Goal: Task Accomplishment & Management: Use online tool/utility

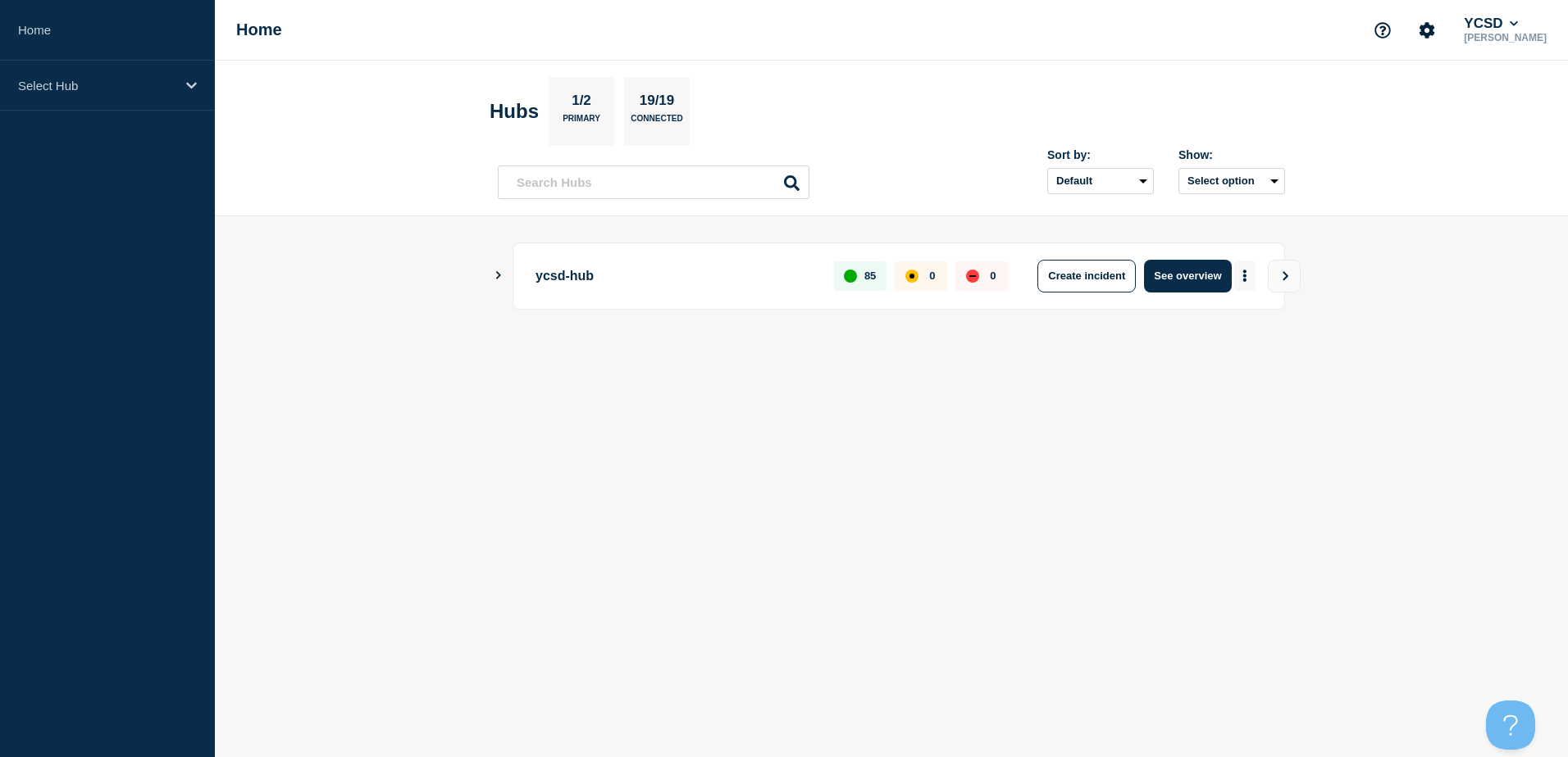
click at [1243, 273] on icon "More actions" at bounding box center [1245, 276] width 5 height 12
click at [1247, 317] on div "Create incident Create maintenance View Status Page" at bounding box center [1243, 336] width 167 height 82
click at [1241, 325] on button "Create maintenance" at bounding box center [1238, 325] width 110 height 14
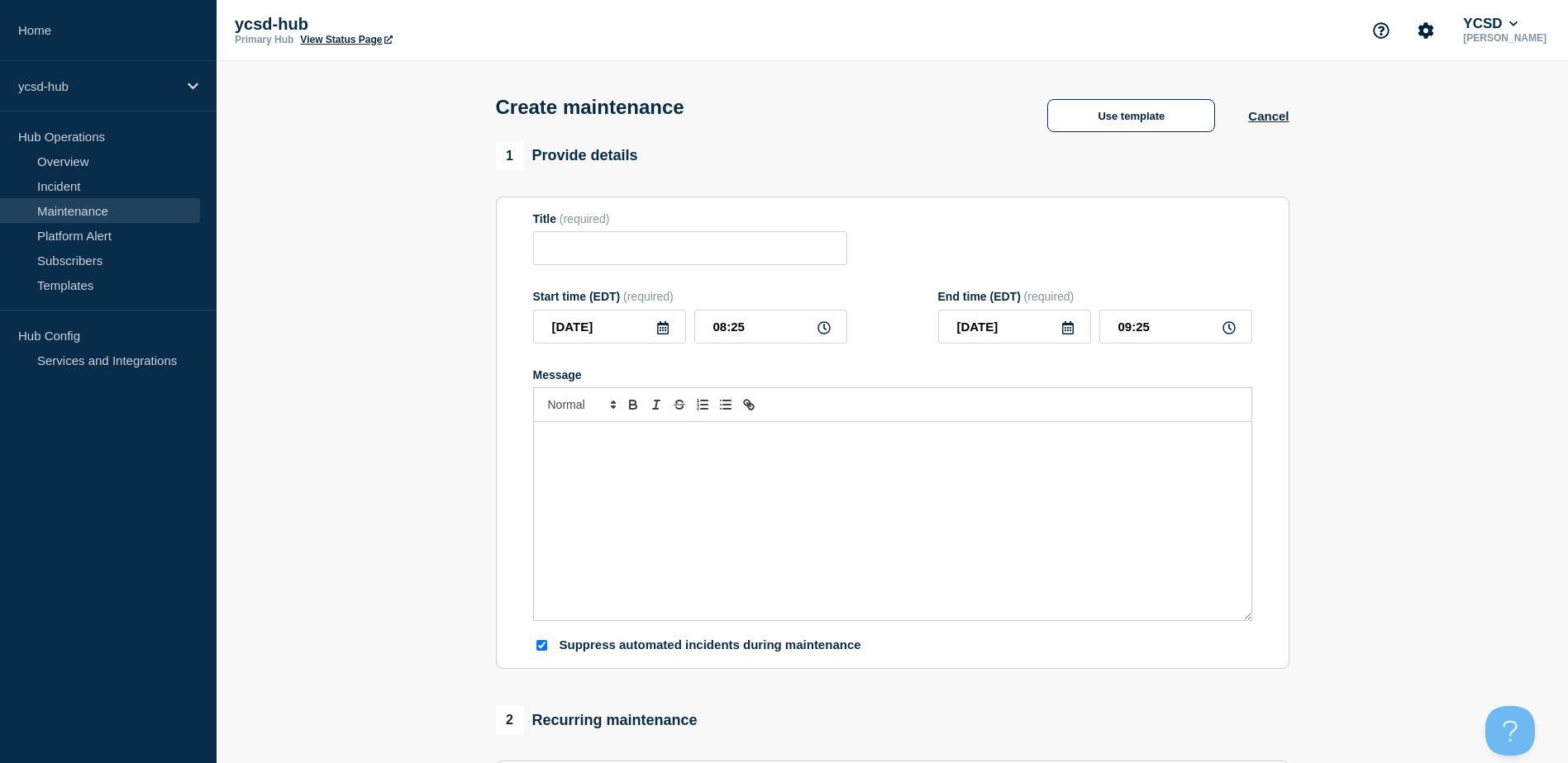
checkbox input "true"
click at [601, 264] on input "Title" at bounding box center [691, 249] width 314 height 34
paste input "Monthly Windows Patches - (Kronos and MC: September 26, 2025)"
drag, startPoint x: 611, startPoint y: 249, endPoint x: 697, endPoint y: 258, distance: 86.5
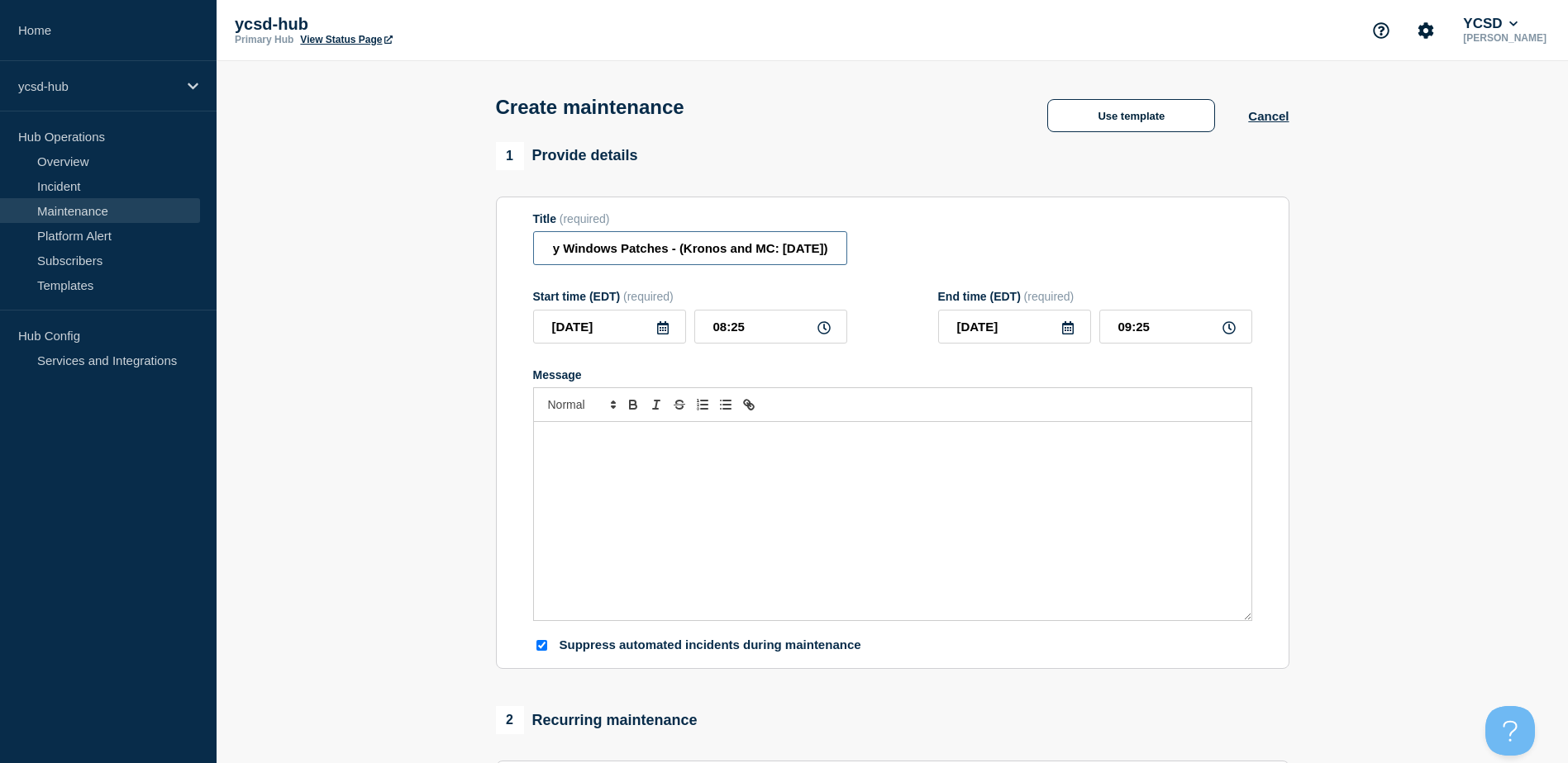
click at [697, 258] on input "Monthly Windows Patches - (Kronos and MC: September 26, 2025)" at bounding box center [691, 249] width 314 height 34
drag, startPoint x: 806, startPoint y: 251, endPoint x: 908, endPoint y: 286, distance: 107.8
click at [806, 251] on input "Monthly Windows Patches - (Aspen: September 26, 2025)" at bounding box center [691, 249] width 314 height 34
type input "Monthly Windows Patches - (Aspen: September 24, 2025)"
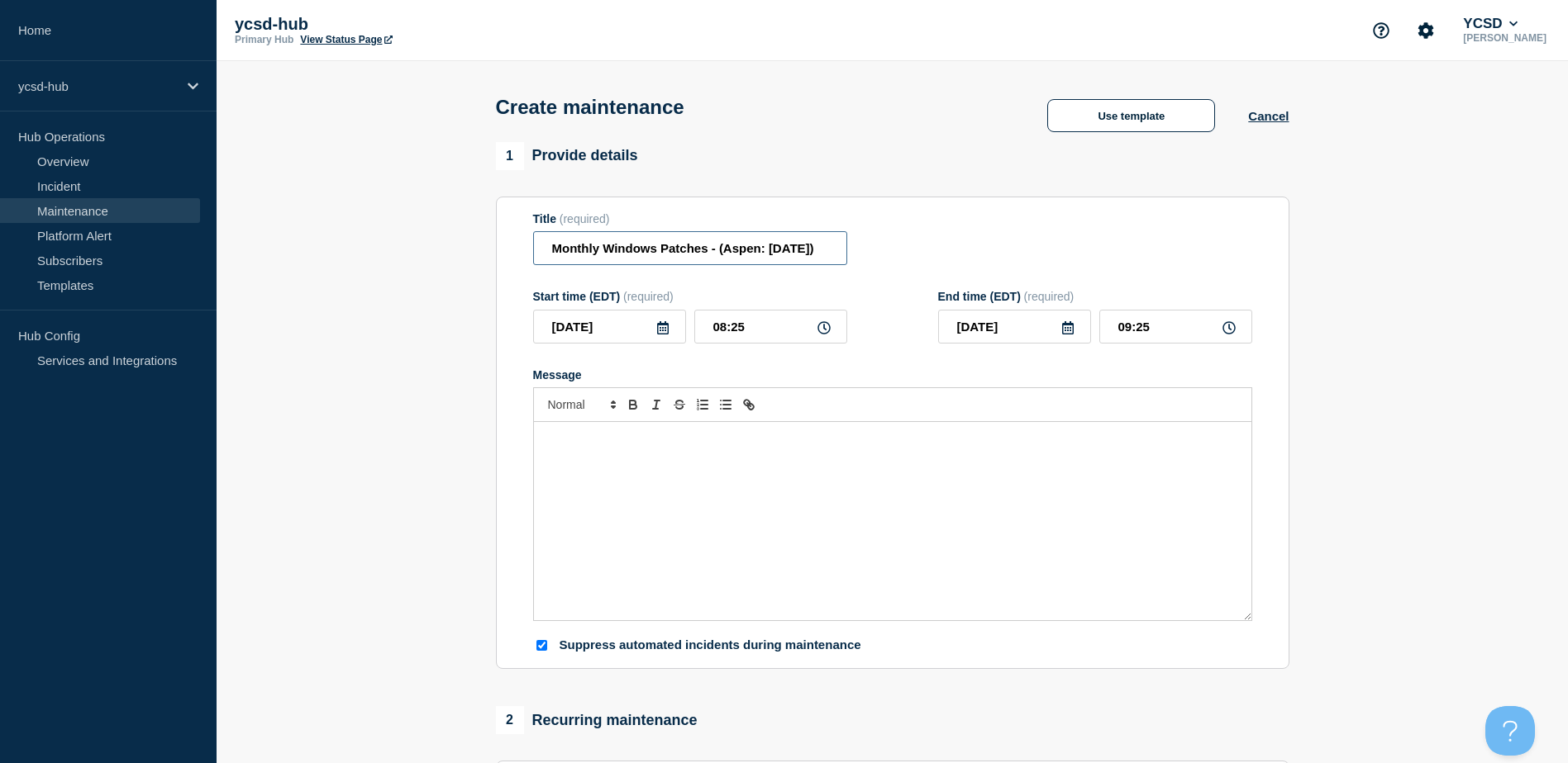
scroll to position [0, 60]
drag, startPoint x: 696, startPoint y: 257, endPoint x: 1015, endPoint y: 260, distance: 319.0
click at [1015, 260] on div "Title (required) Monthly Windows Patches - (Aspen: September 24, 2025)" at bounding box center [893, 240] width 719 height 54
click at [825, 331] on icon at bounding box center [824, 328] width 13 height 13
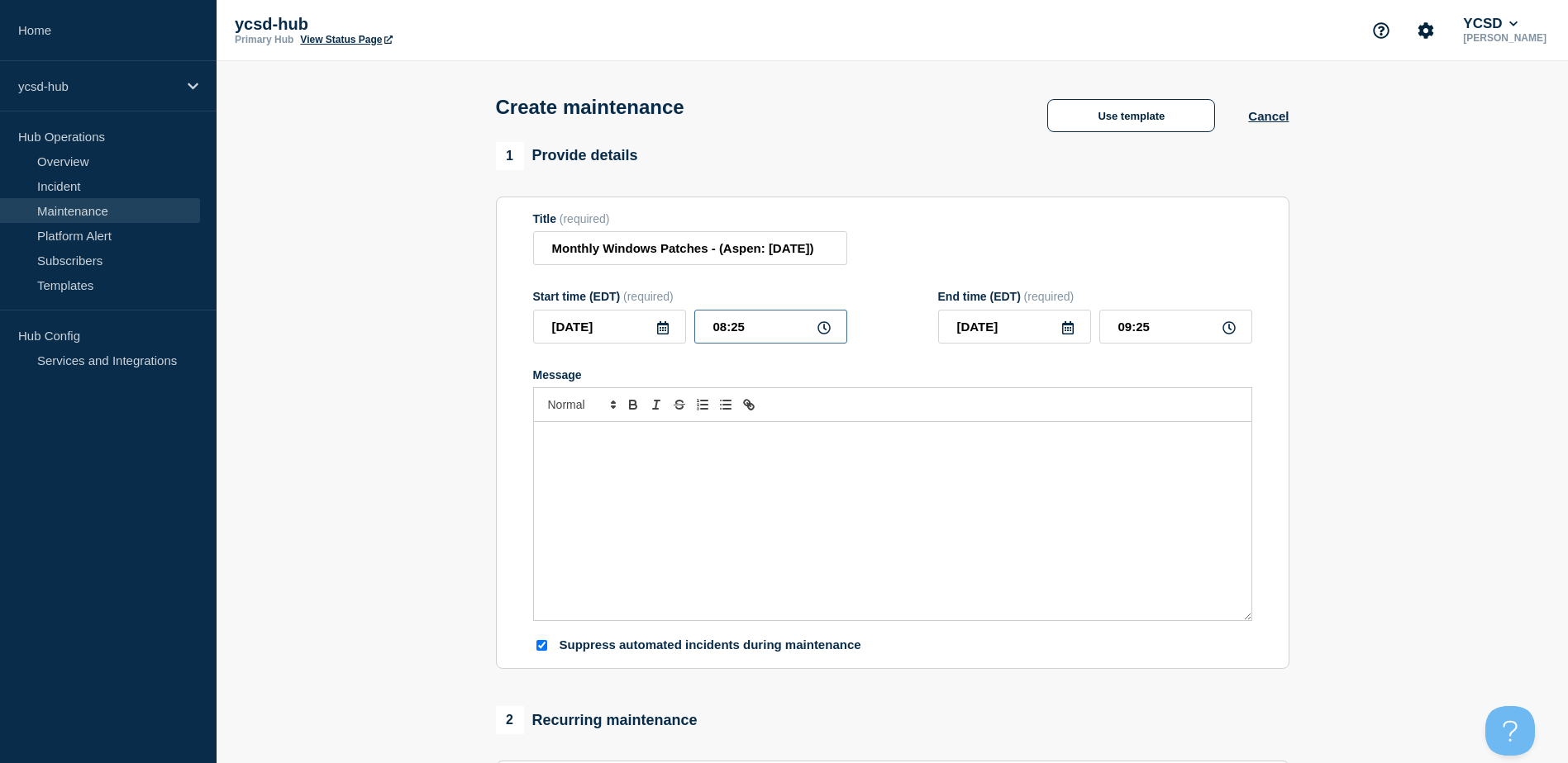
click at [766, 337] on input "08:25" at bounding box center [771, 327] width 153 height 34
drag, startPoint x: 782, startPoint y: 331, endPoint x: 625, endPoint y: 325, distance: 157.1
click at [625, 325] on div "2025-09-24 08:25" at bounding box center [691, 327] width 314 height 34
type input "19:00"
type input "20:00"
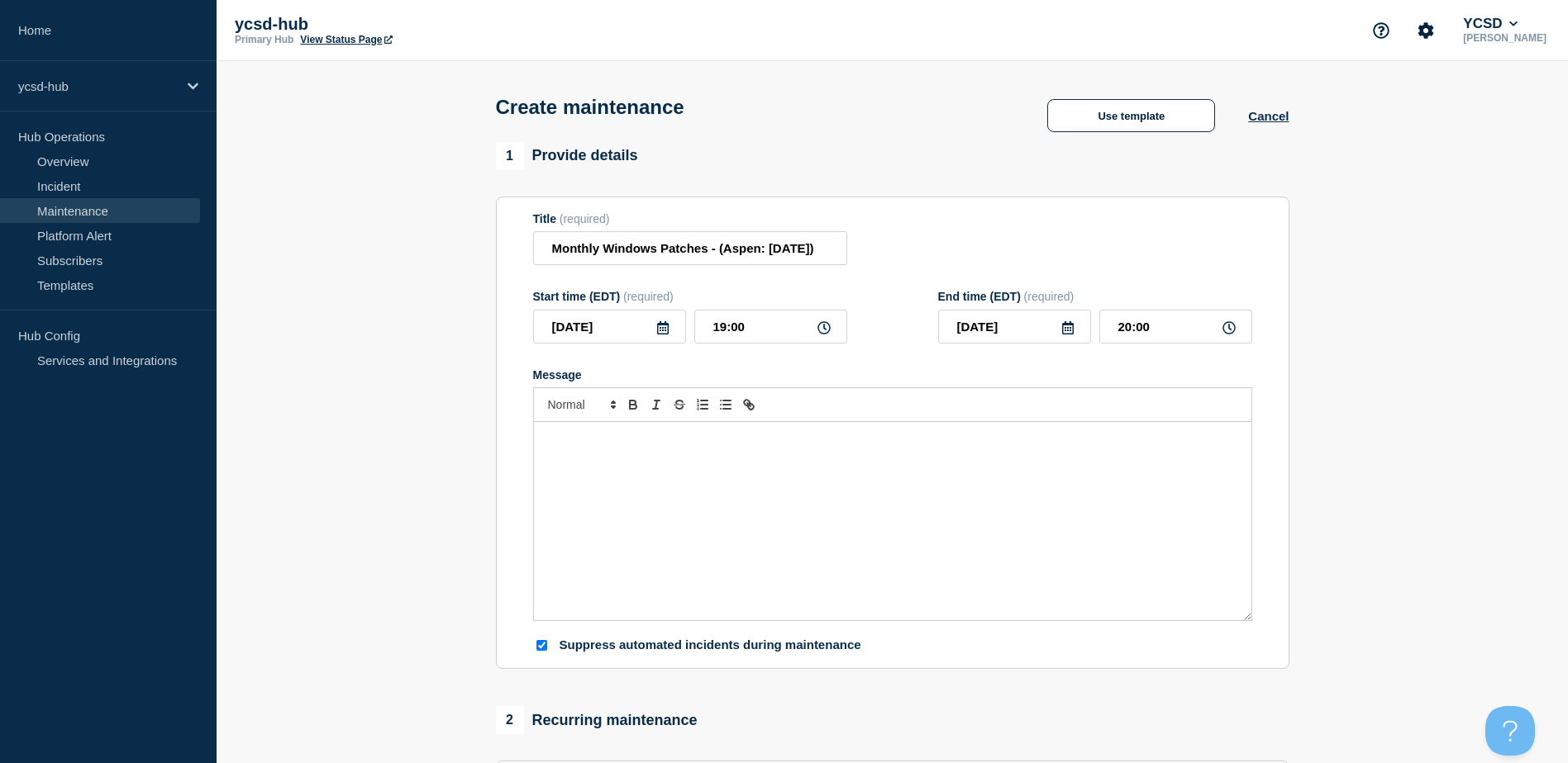
click at [732, 475] on div "Message" at bounding box center [893, 521] width 718 height 198
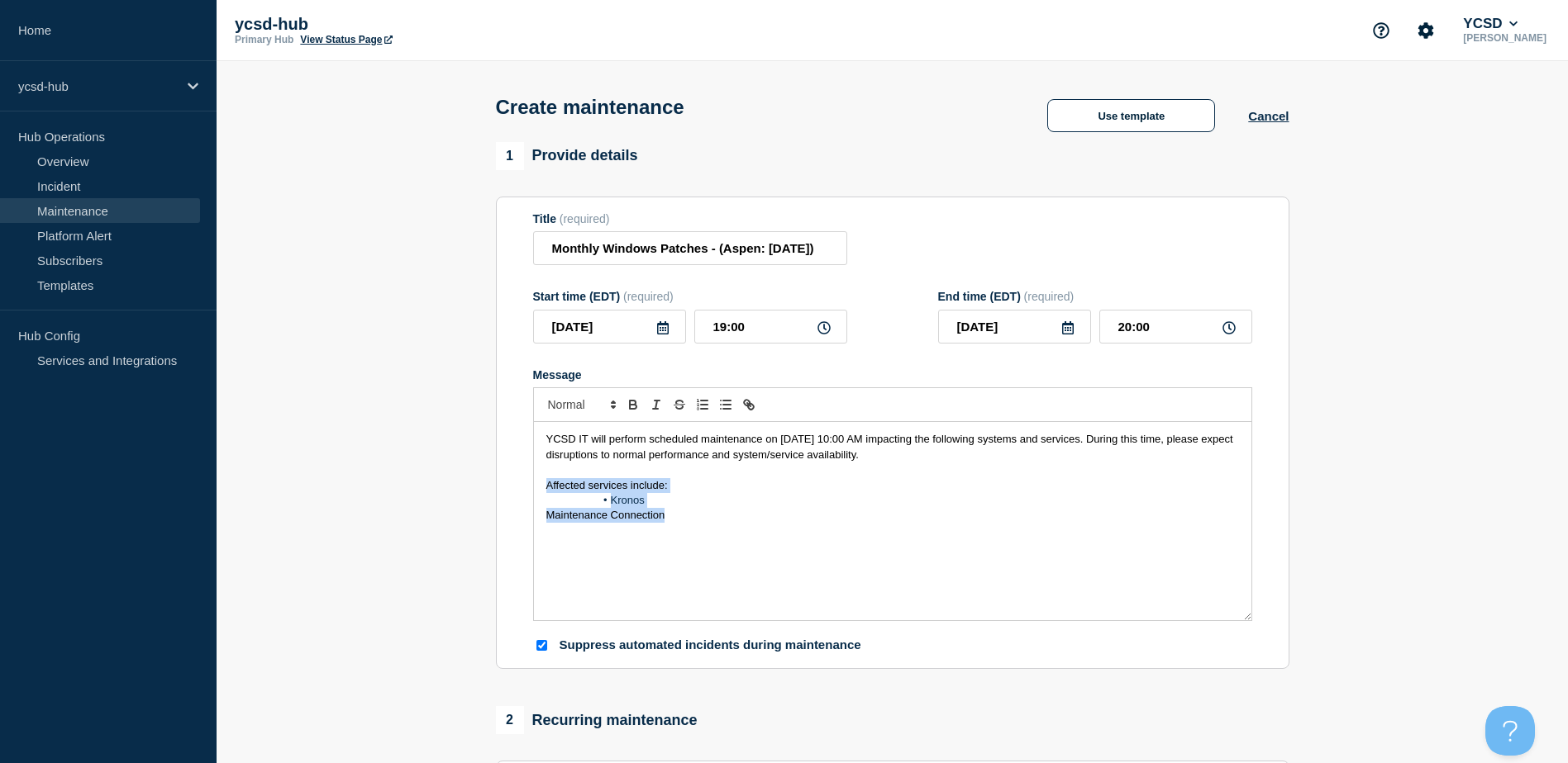
drag, startPoint x: 697, startPoint y: 522, endPoint x: 508, endPoint y: 492, distance: 191.4
click at [508, 492] on section "Title (required) Monthly Windows Patches - (Aspen: September 24, 2025) Start ti…" at bounding box center [893, 433] width 794 height 473
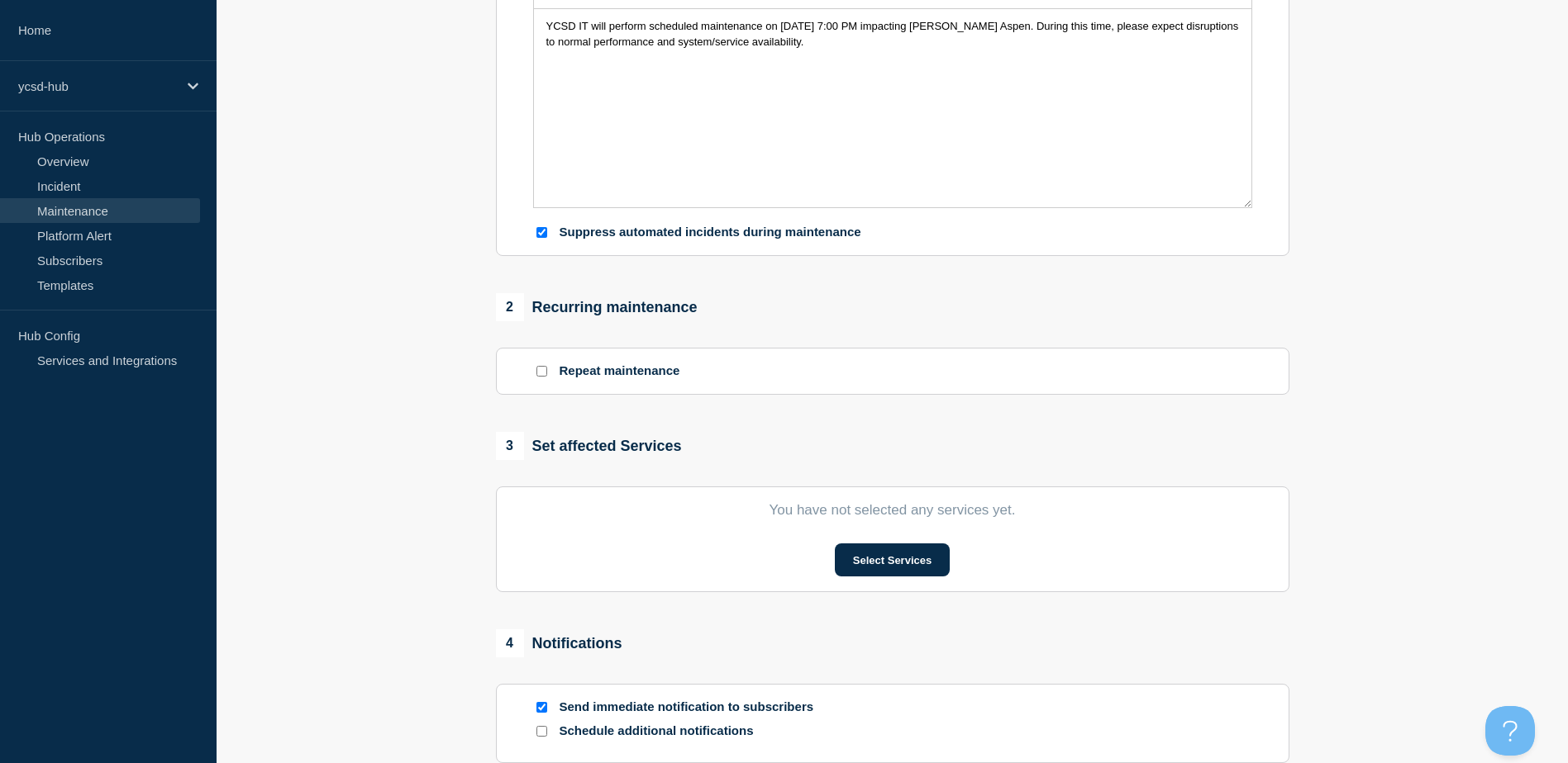
scroll to position [578, 0]
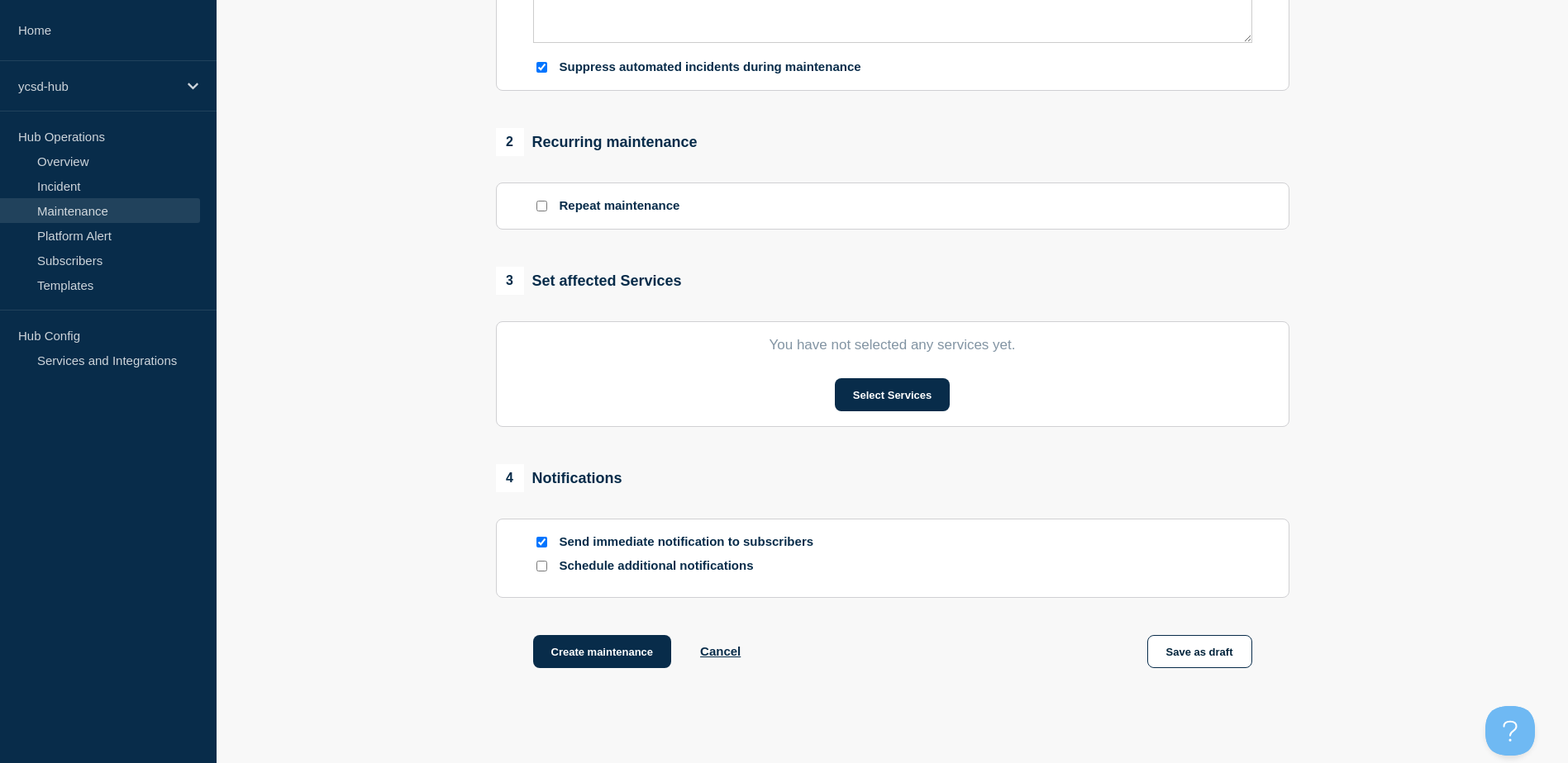
click at [894, 382] on section "You have not selected any services yet. Select Services" at bounding box center [893, 374] width 794 height 106
click at [876, 399] on button "Select Services" at bounding box center [893, 395] width 115 height 33
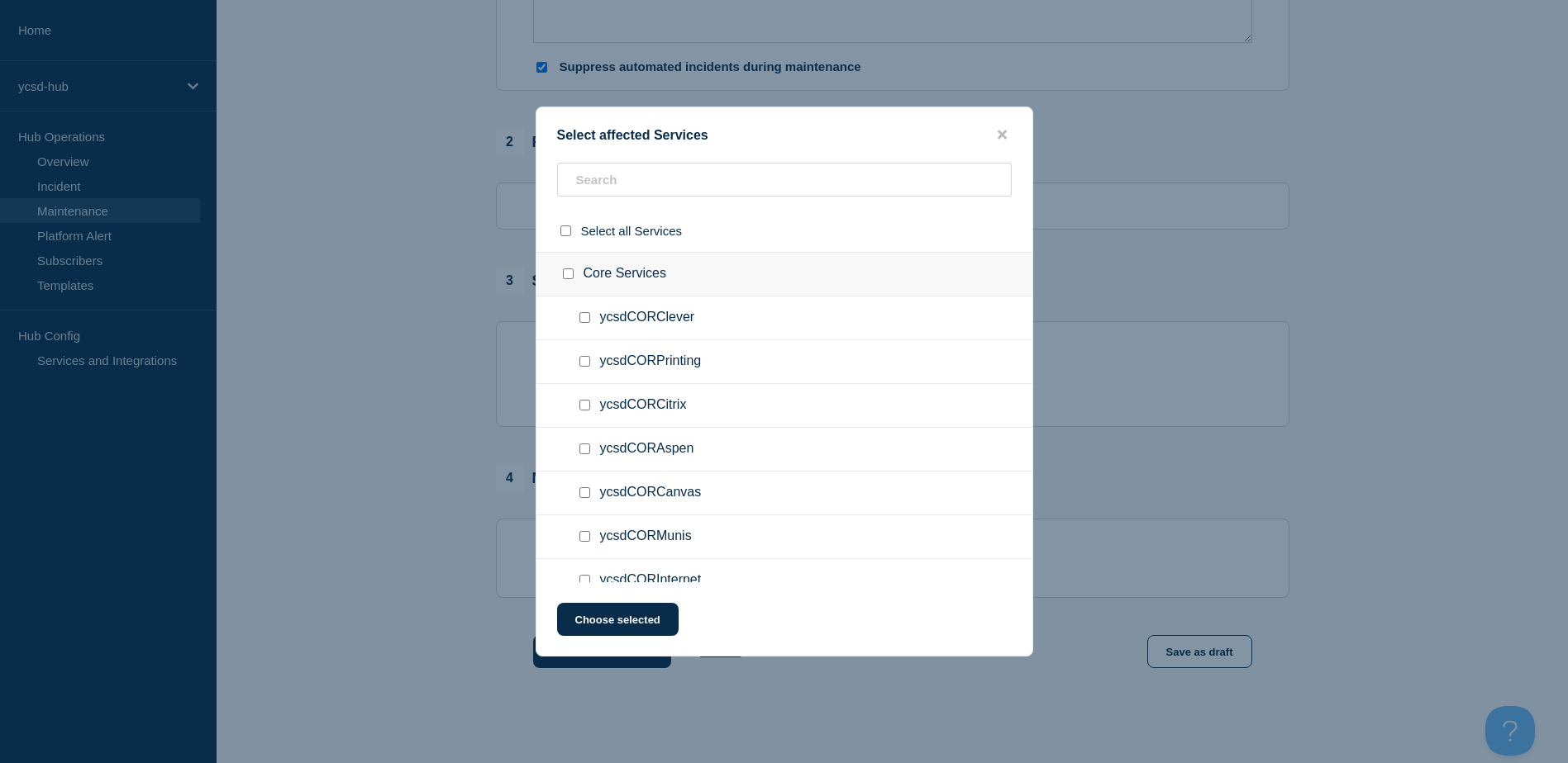
click at [582, 451] on input "ycsdCORAspen checkbox" at bounding box center [585, 449] width 11 height 11
checkbox input "true"
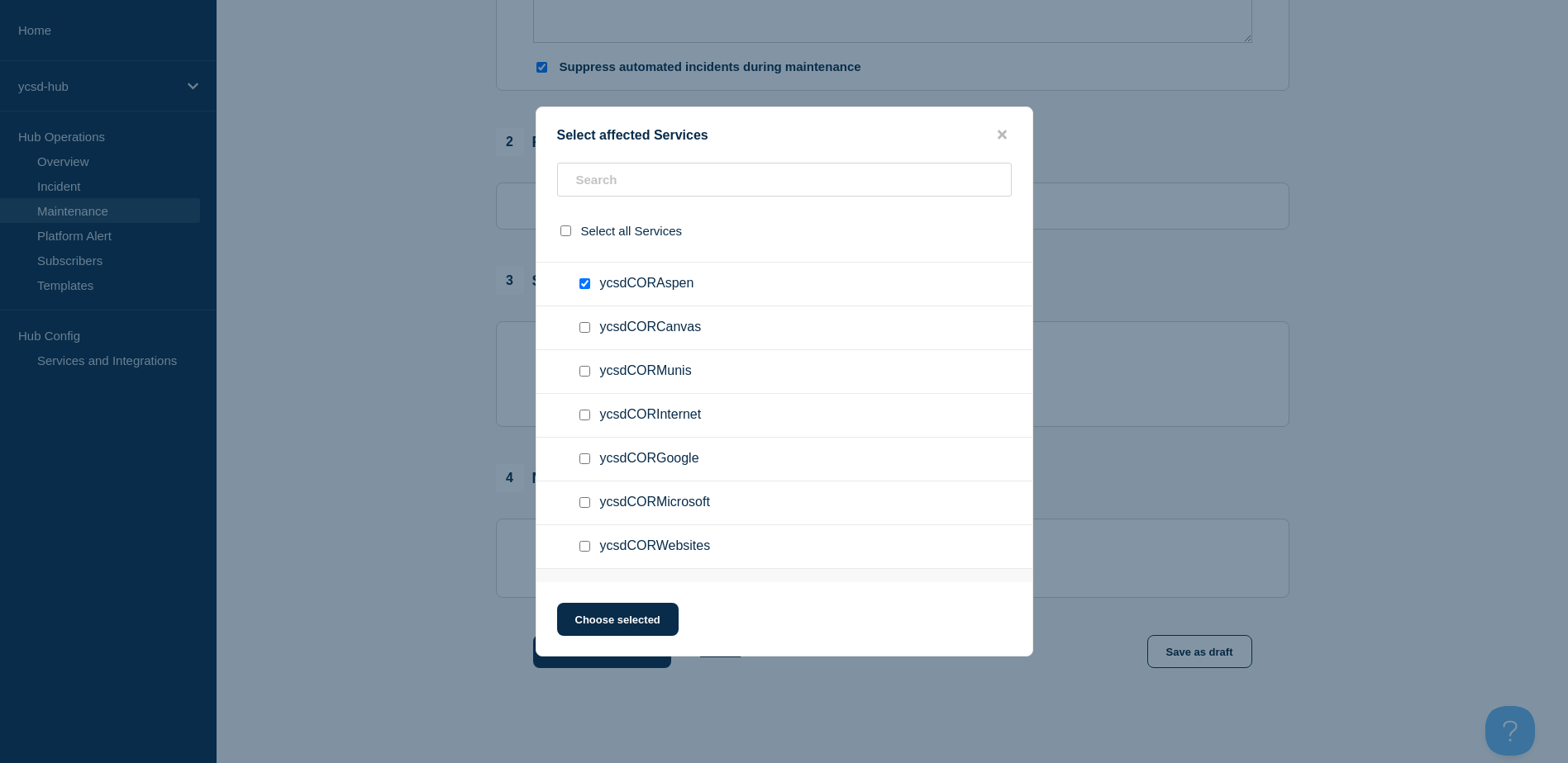
scroll to position [248, 0]
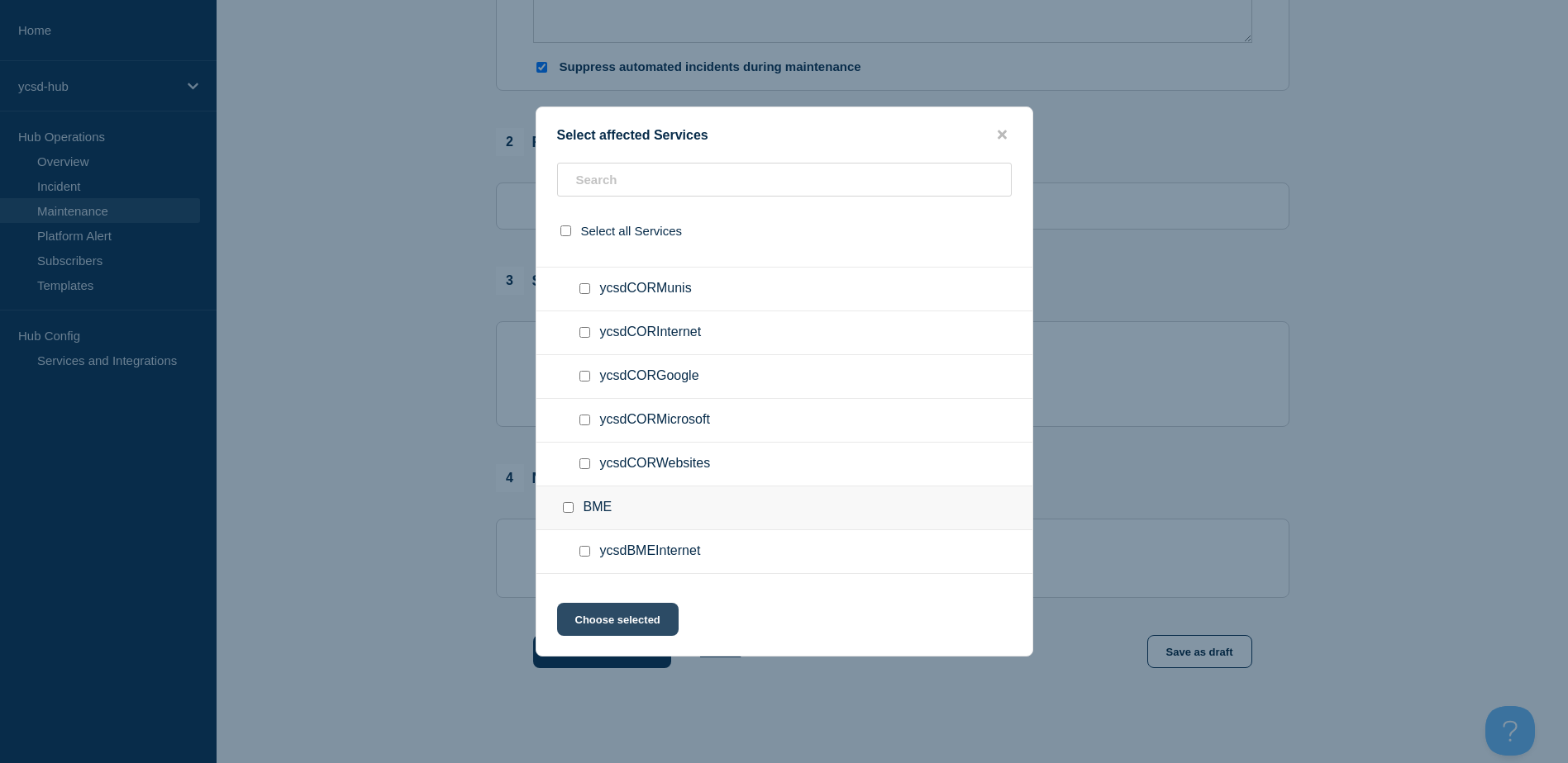
click at [604, 620] on button "Choose selected" at bounding box center [617, 619] width 121 height 33
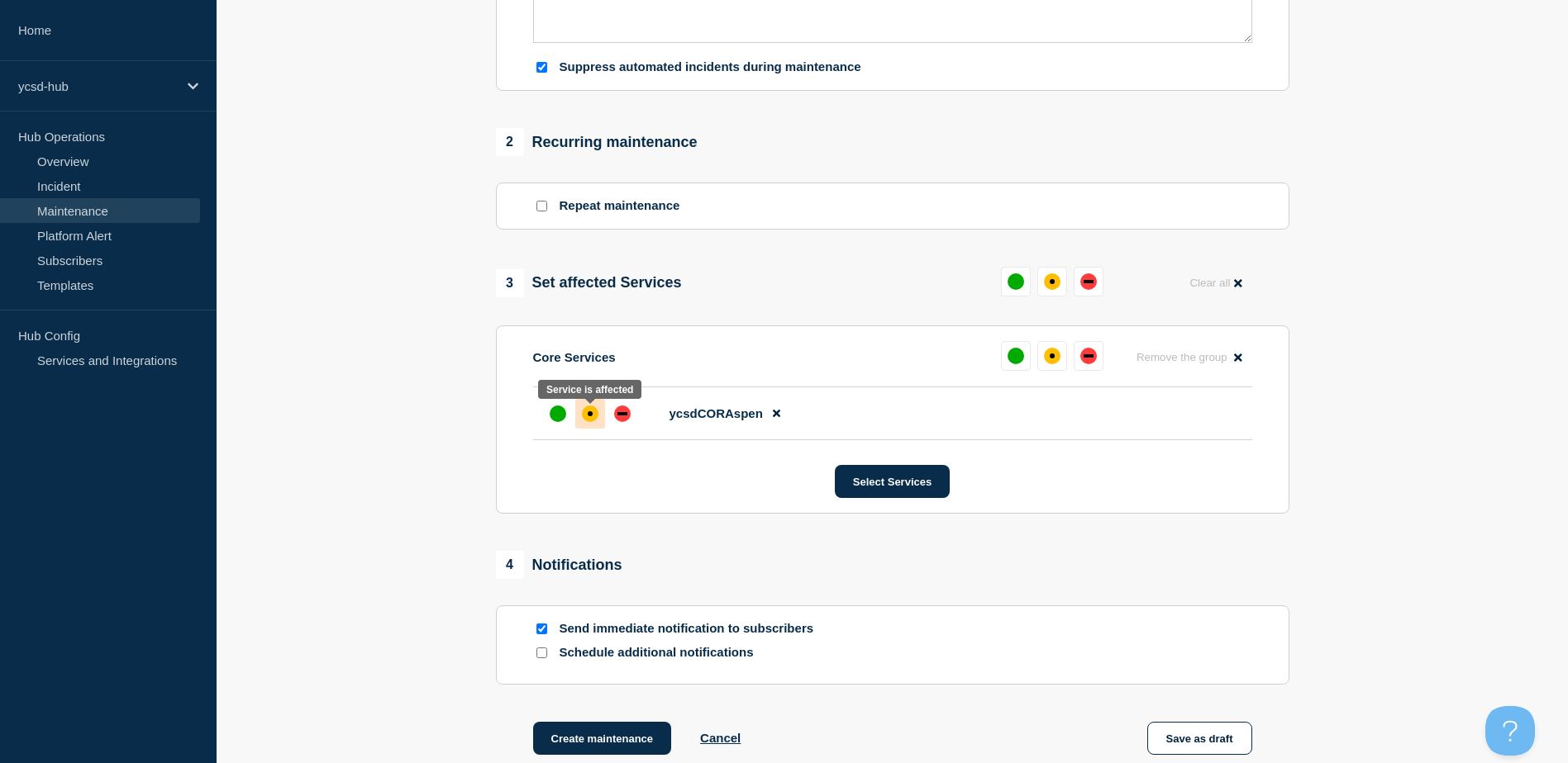
click at [588, 412] on div "affected" at bounding box center [590, 414] width 16 height 16
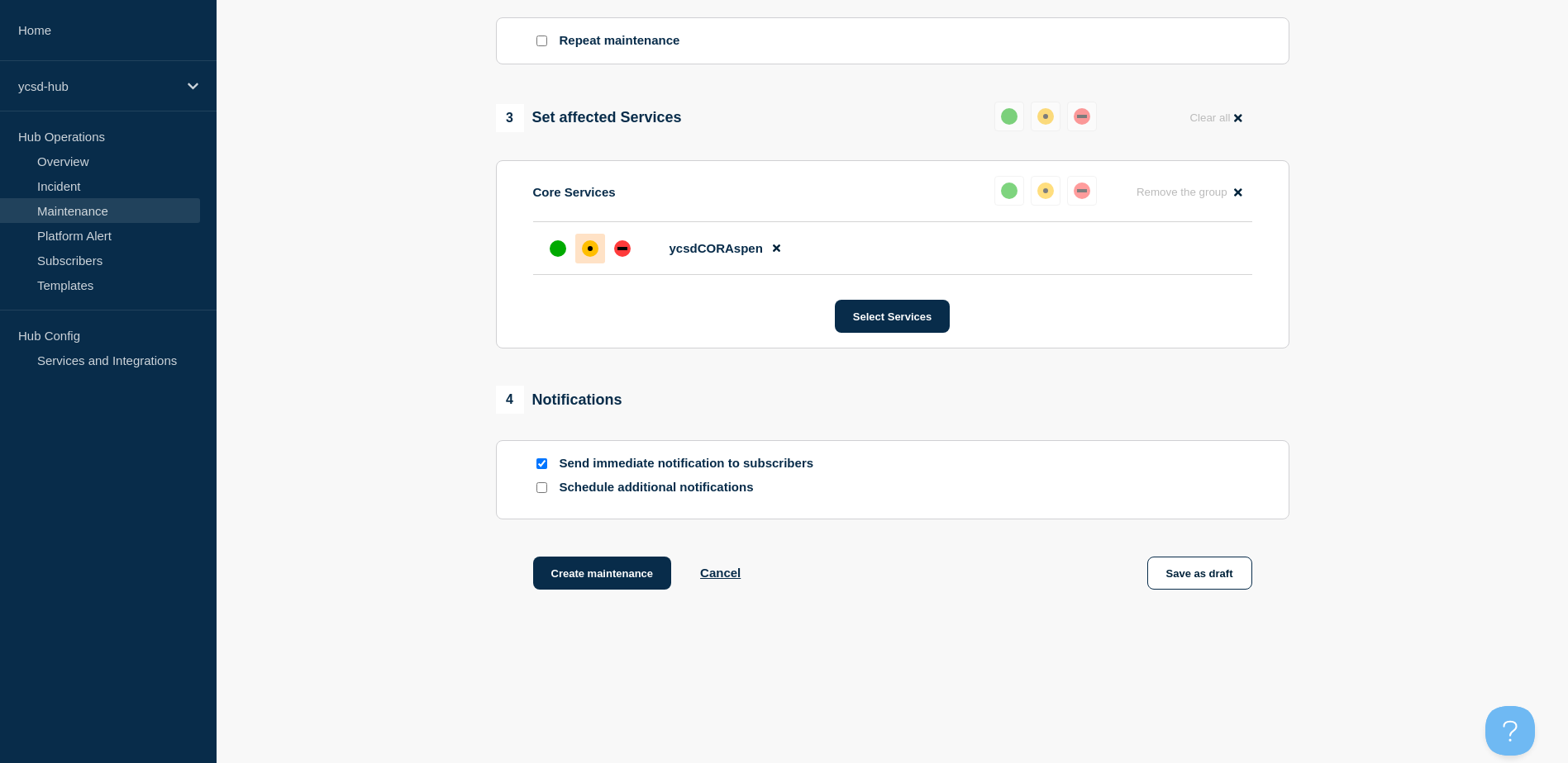
scroll to position [764, 0]
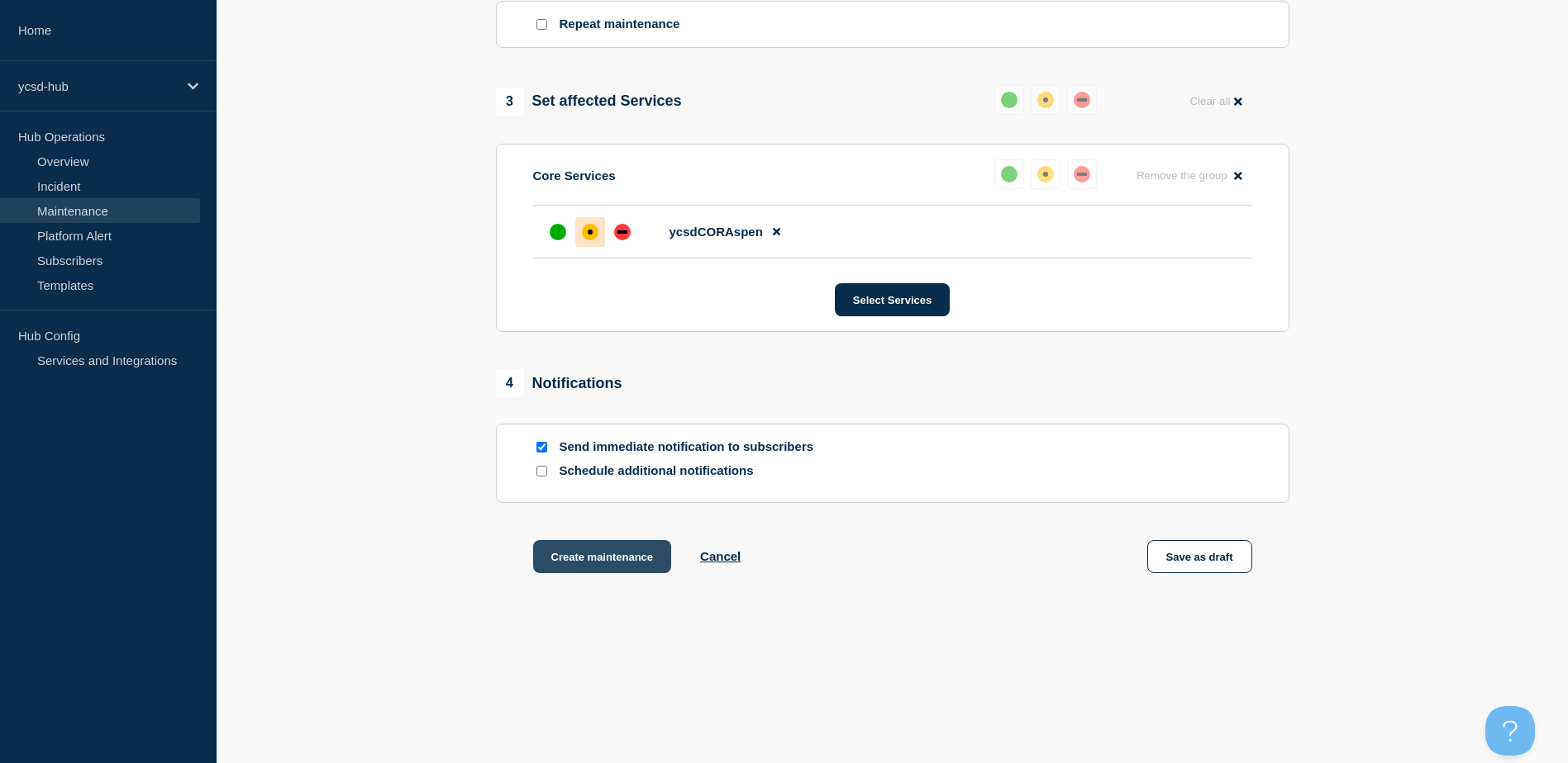
click at [612, 562] on button "Create maintenance" at bounding box center [603, 557] width 139 height 33
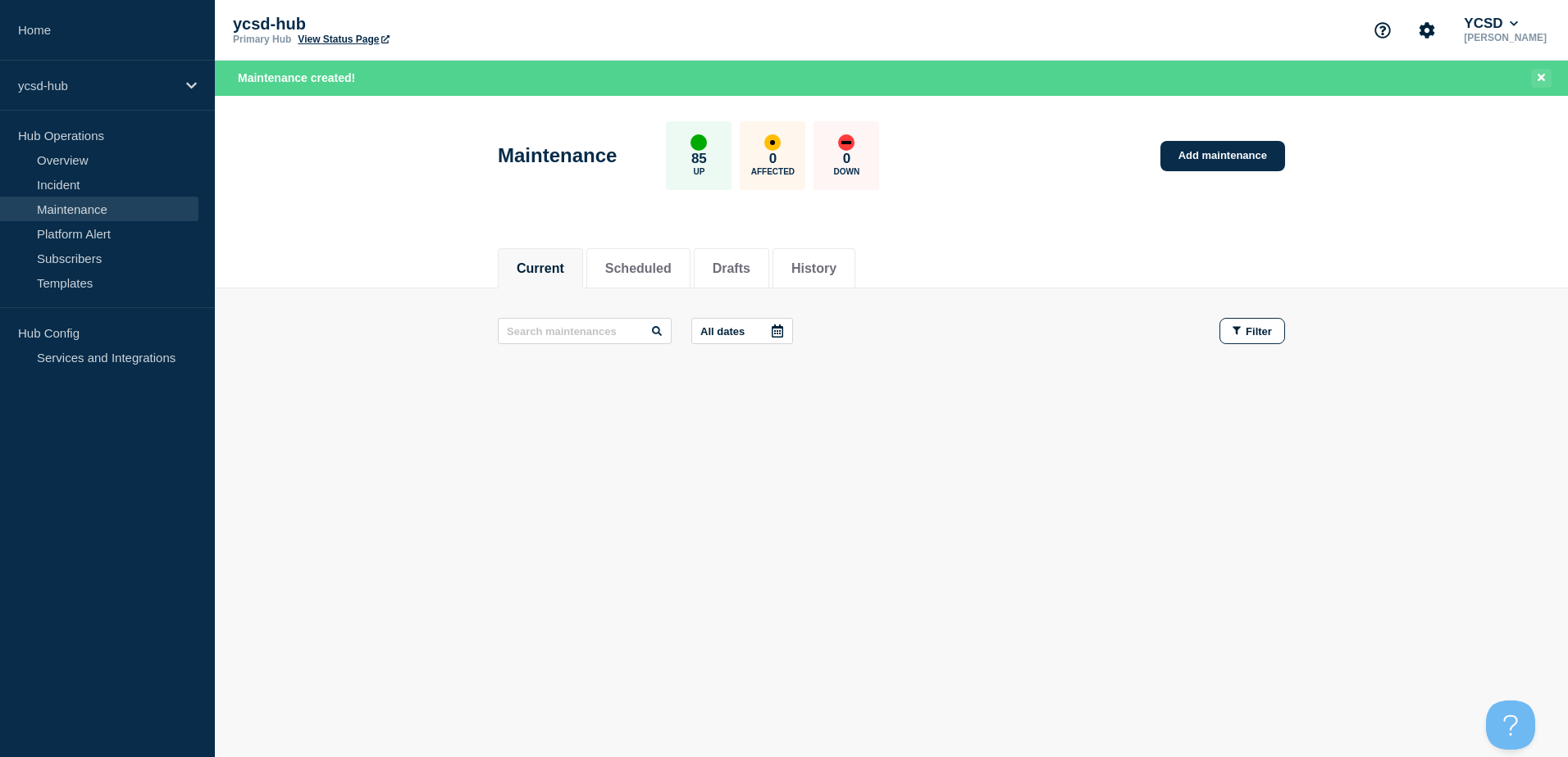
click at [1545, 77] on button "Close banner" at bounding box center [1540, 77] width 20 height 19
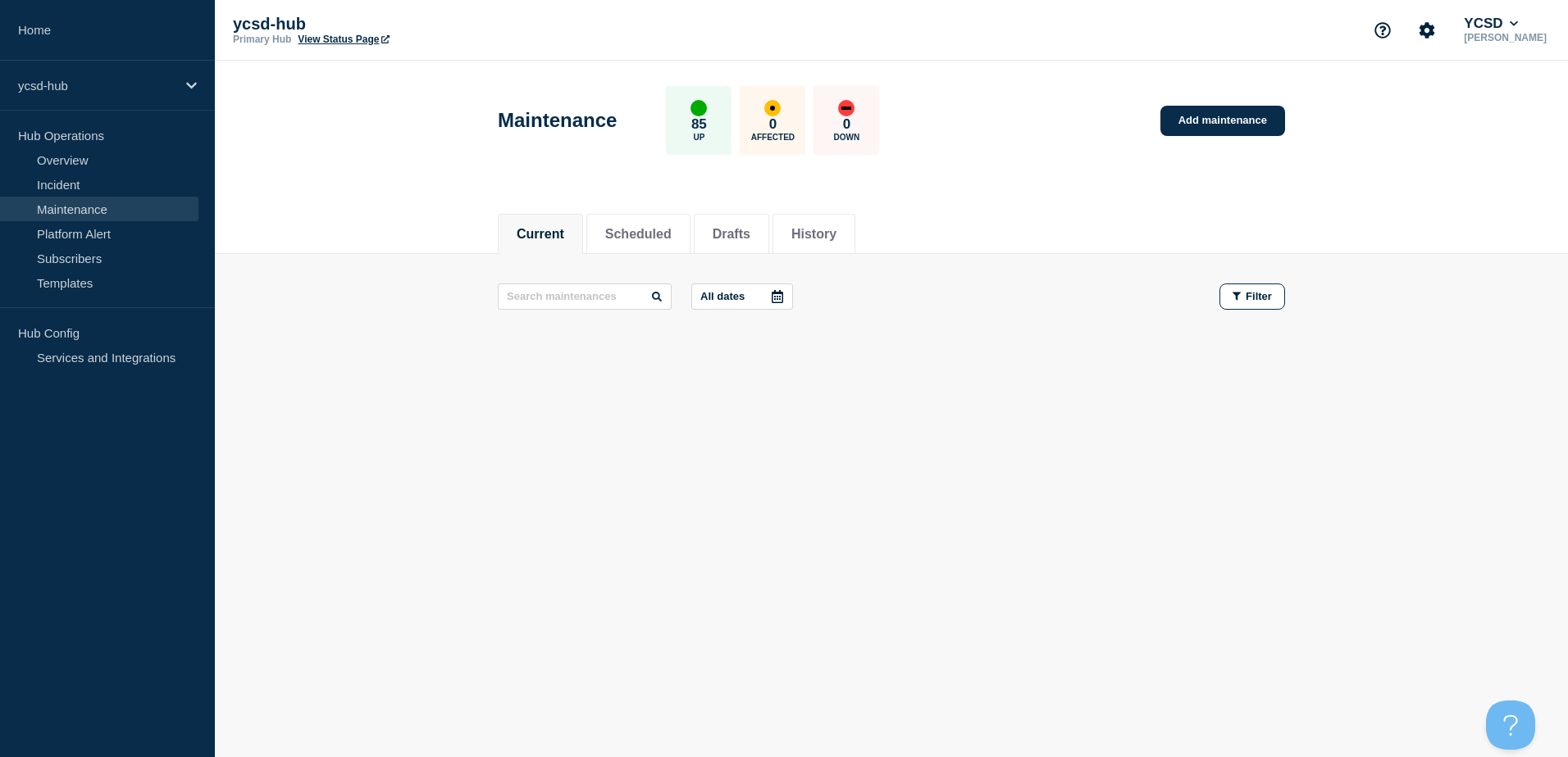
click at [1065, 543] on body "Home ycsd-hub Hub Operations Overview Incident Maintenance Platform Alert Subsc…" at bounding box center [784, 378] width 1568 height 757
click at [643, 236] on button "Scheduled" at bounding box center [638, 234] width 67 height 15
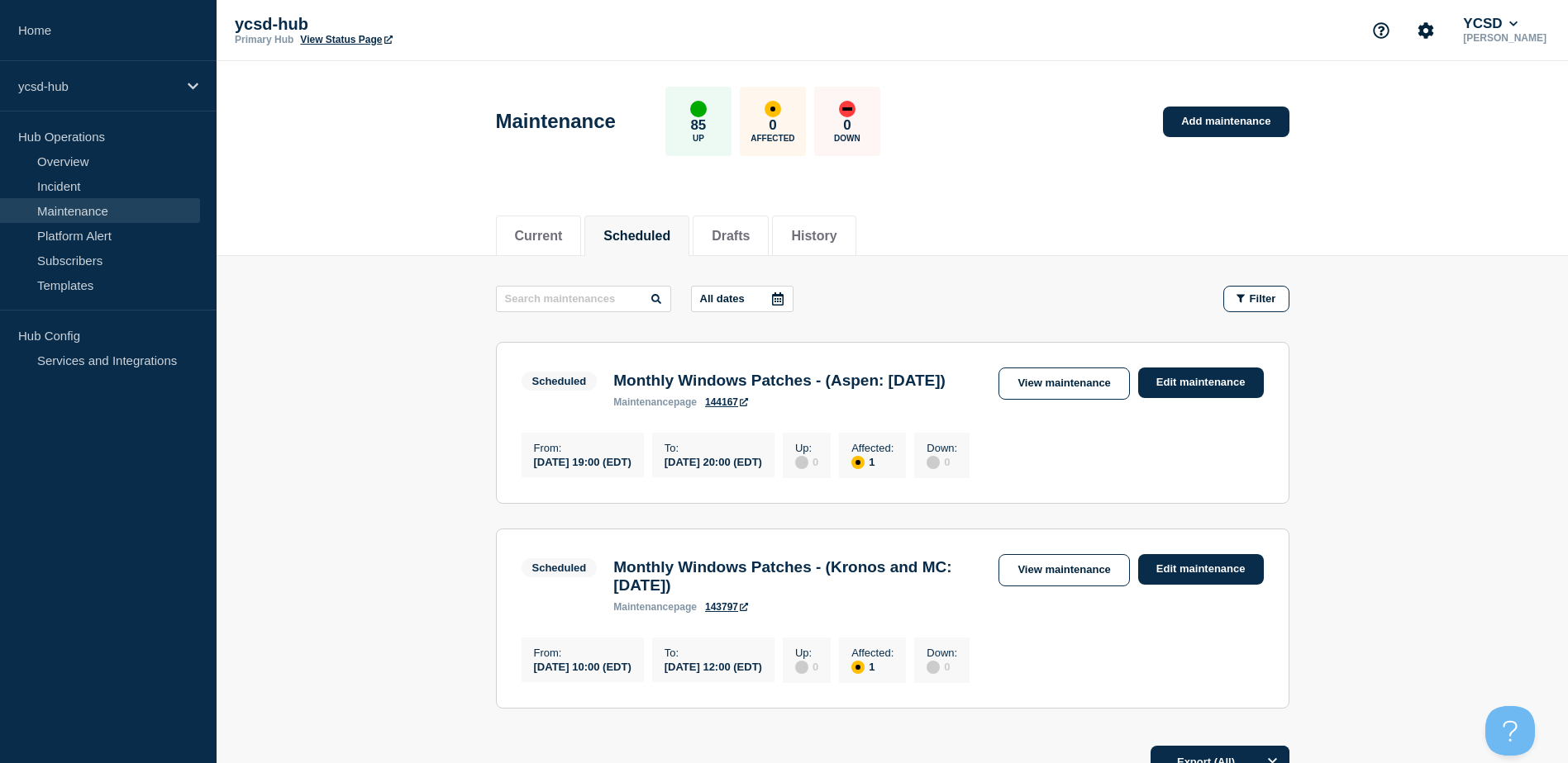
scroll to position [83, 0]
